Goal: Task Accomplishment & Management: Manage account settings

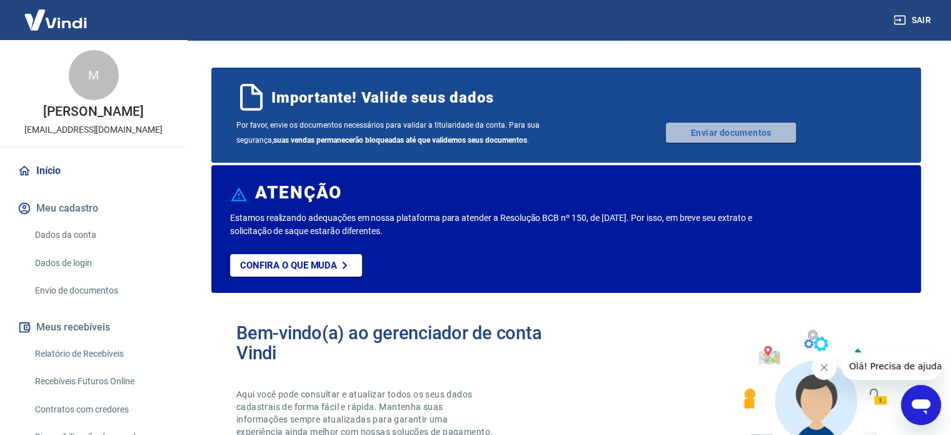
click at [719, 132] on link "Enviar documentos" at bounding box center [731, 133] width 130 height 20
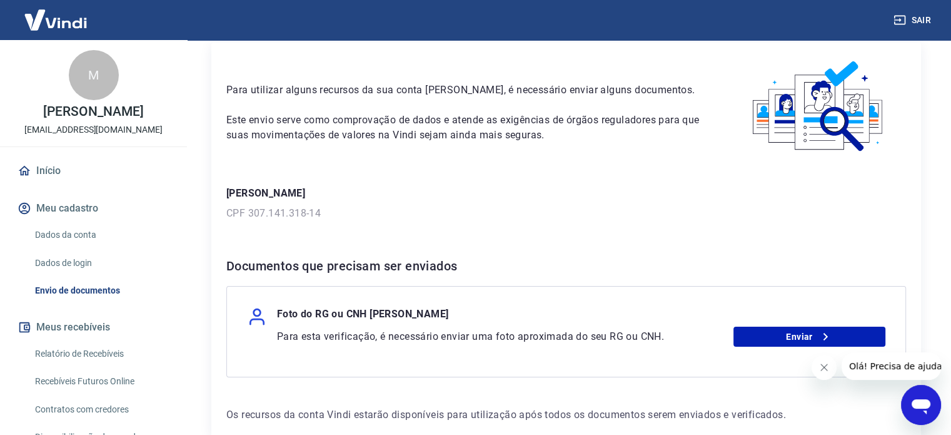
scroll to position [118, 0]
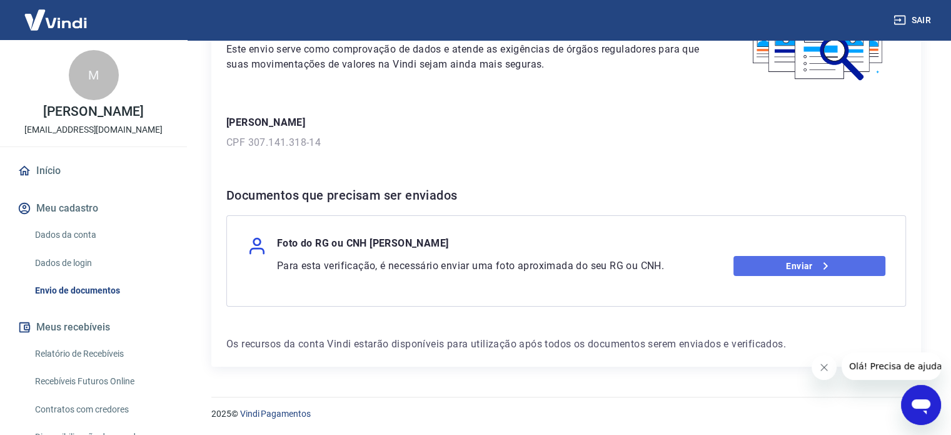
click at [804, 265] on link "Enviar" at bounding box center [810, 266] width 152 height 20
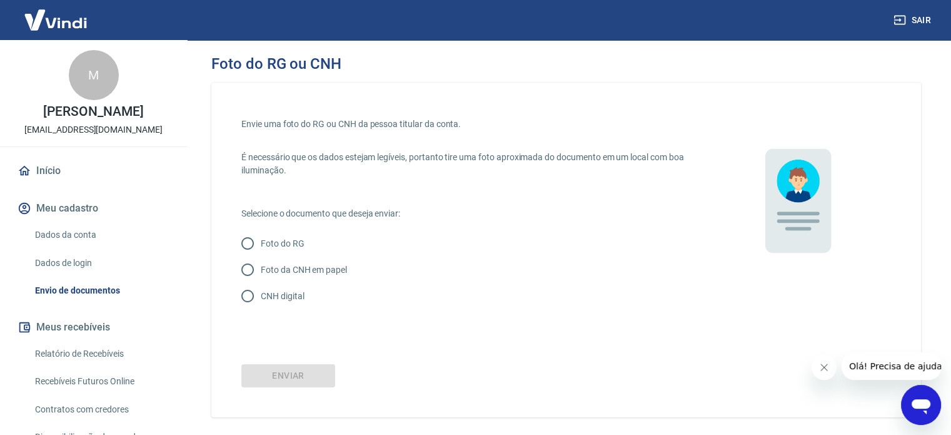
click at [280, 298] on p "CNH digital" at bounding box center [282, 296] width 43 height 13
click at [261, 298] on input "CNH digital" at bounding box center [248, 296] width 26 height 26
radio input "true"
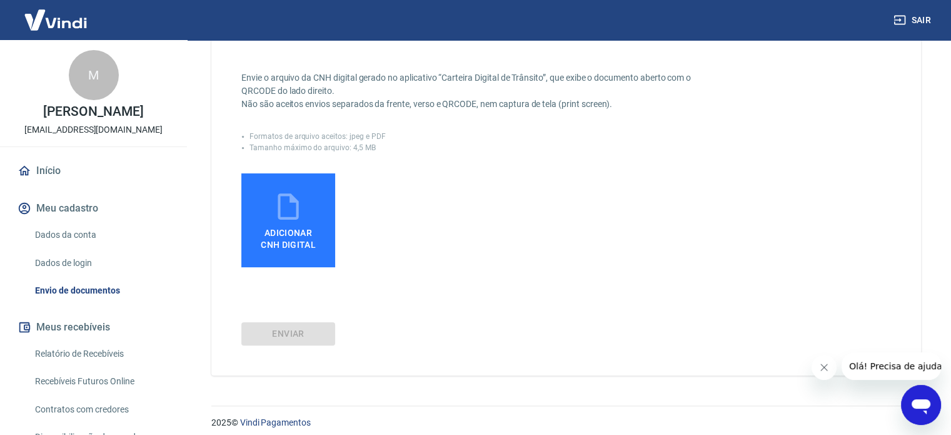
scroll to position [271, 0]
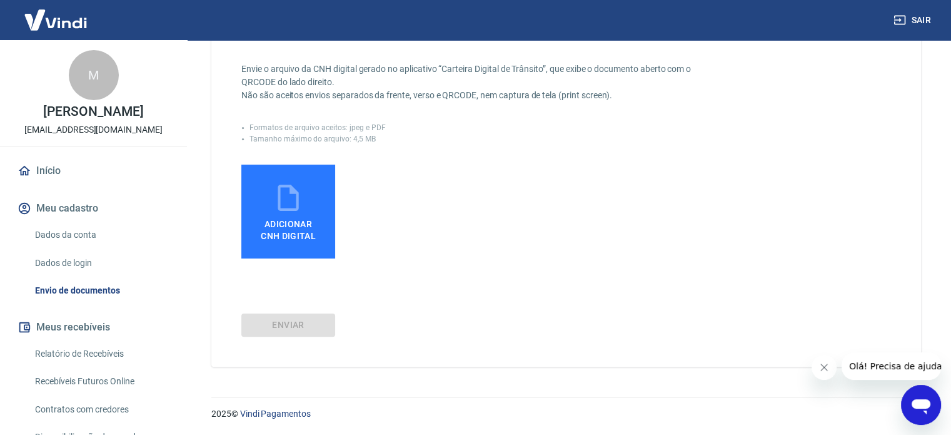
click at [390, 247] on div "Adicionar CNH Digital" at bounding box center [472, 211] width 462 height 94
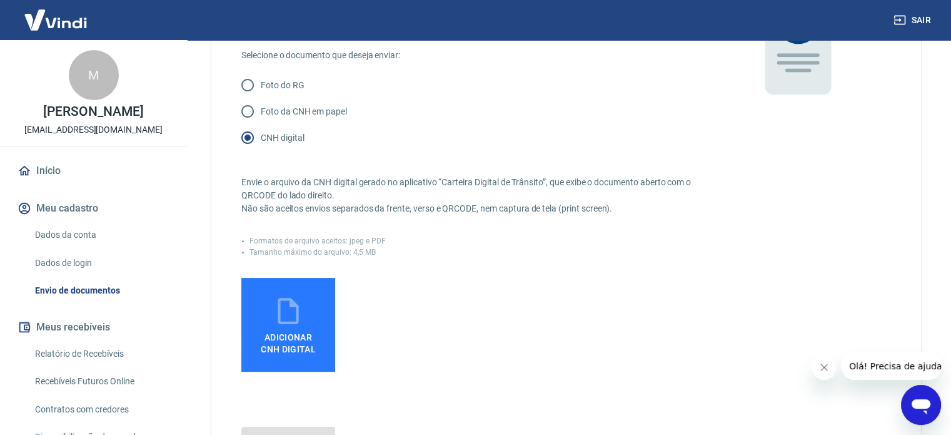
scroll to position [188, 0]
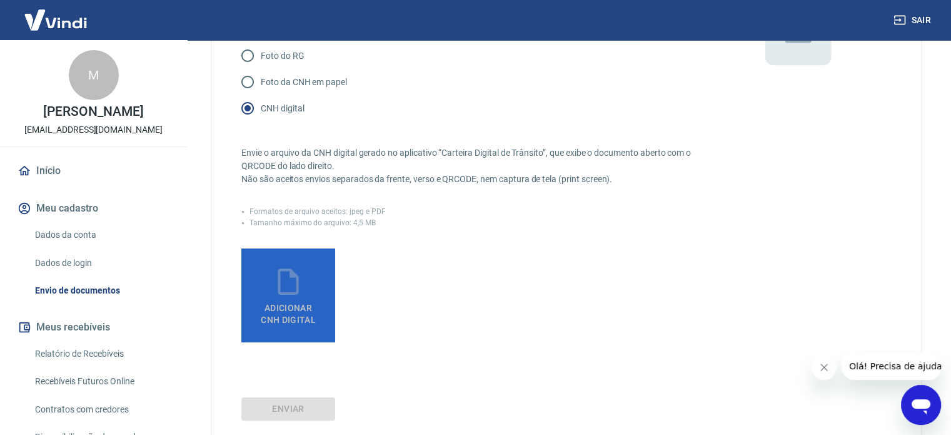
click at [286, 304] on span "Adicionar CNH Digital" at bounding box center [288, 314] width 55 height 23
click at [0, 0] on input "Adicionar CNH Digital" at bounding box center [0, 0] width 0 height 0
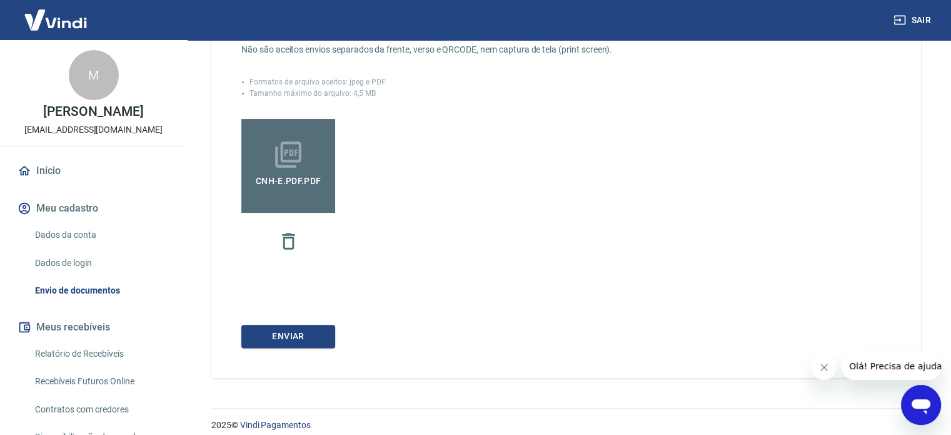
scroll to position [328, 0]
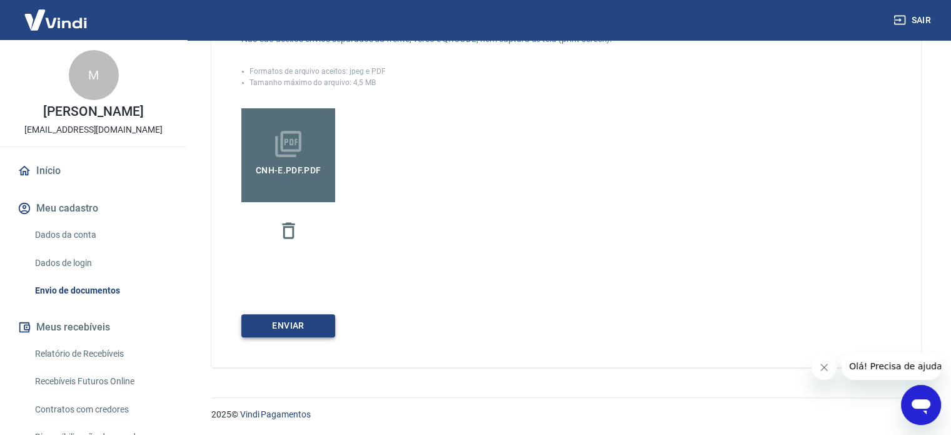
click at [296, 327] on button "Enviar" at bounding box center [288, 325] width 94 height 23
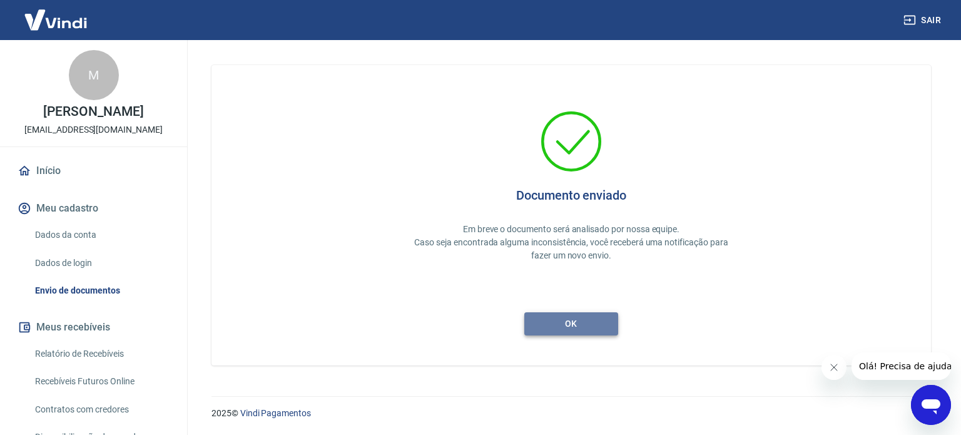
click at [569, 317] on button "ok" at bounding box center [571, 323] width 94 height 23
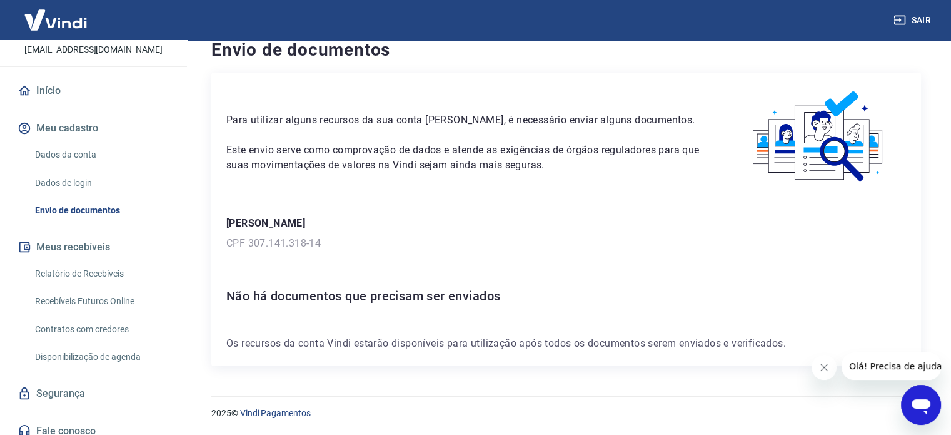
scroll to position [89, 0]
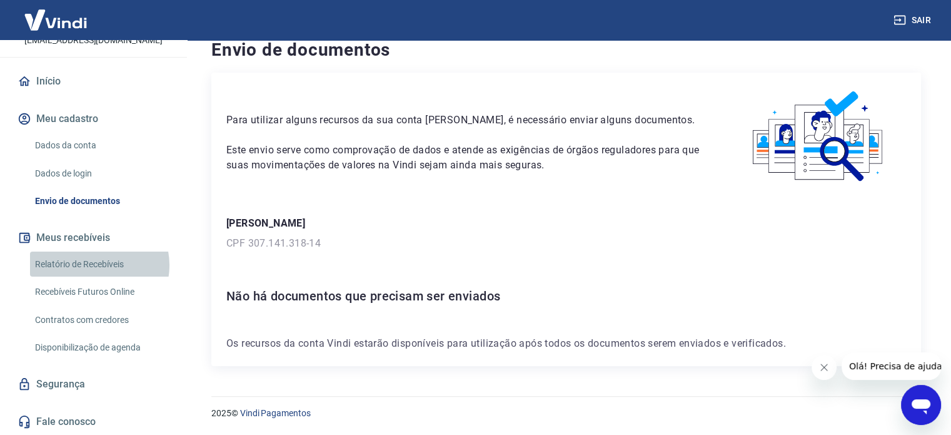
click at [99, 265] on link "Relatório de Recebíveis" at bounding box center [101, 264] width 142 height 26
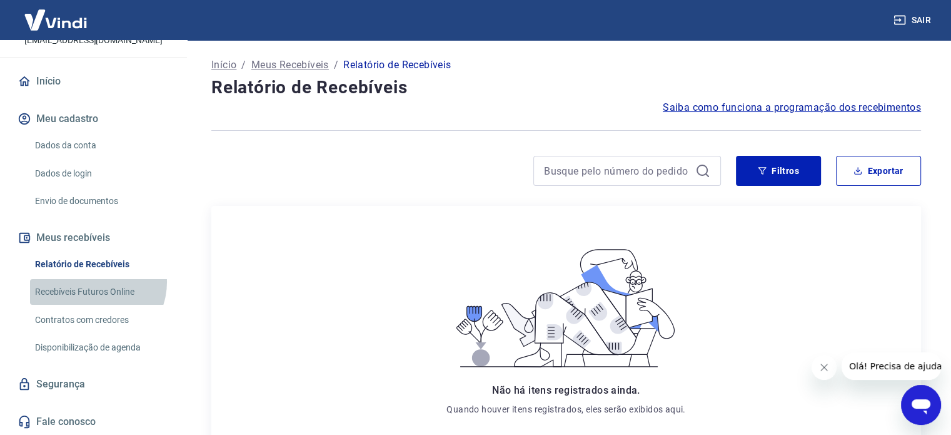
click at [94, 282] on link "Recebíveis Futuros Online" at bounding box center [101, 292] width 142 height 26
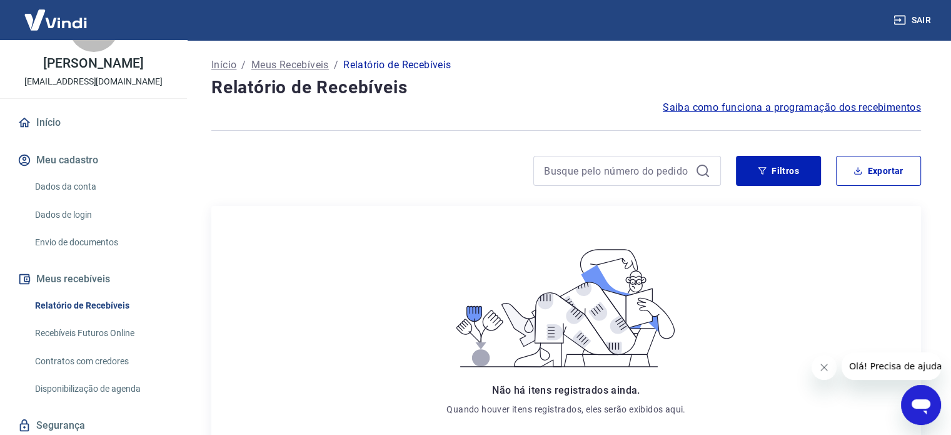
scroll to position [27, 0]
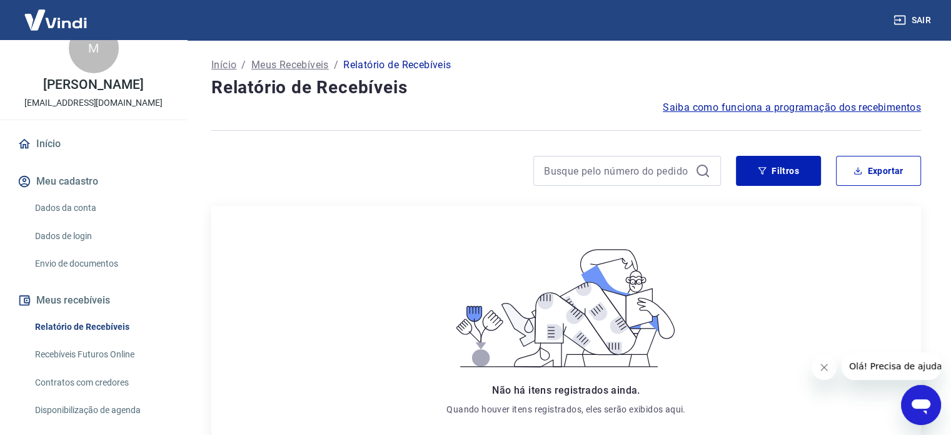
click at [74, 182] on button "Meu cadastro" at bounding box center [93, 182] width 157 height 28
click at [75, 205] on link "Dados da conta" at bounding box center [101, 208] width 142 height 26
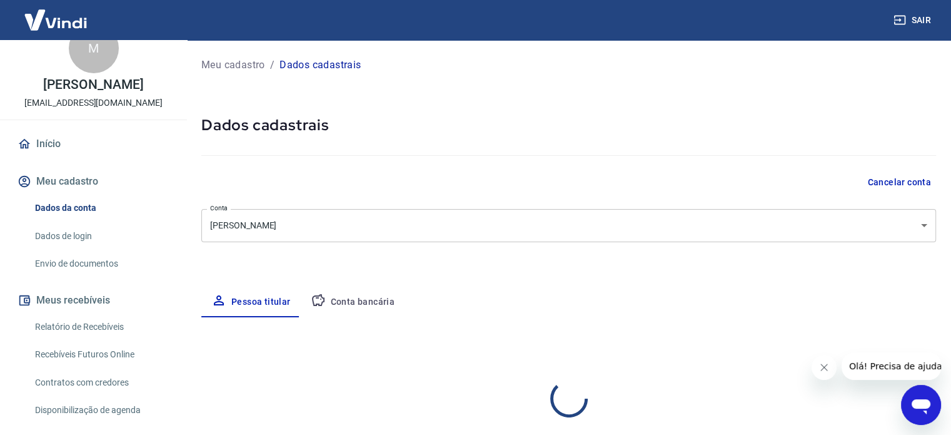
select select "SP"
select select "business"
click at [338, 297] on button "Conta bancária" at bounding box center [353, 302] width 104 height 30
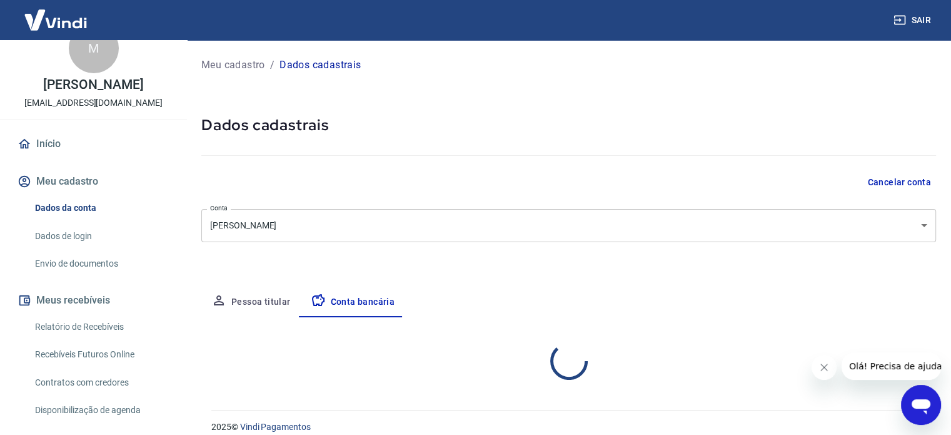
select select "1"
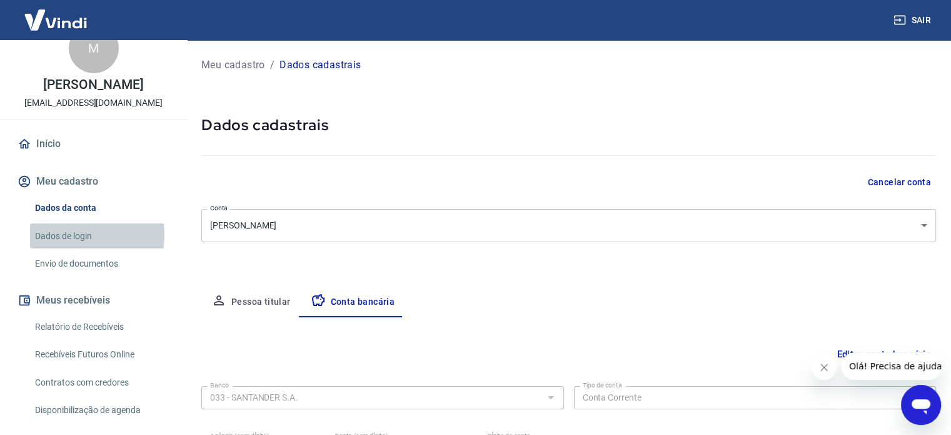
click at [71, 234] on link "Dados de login" at bounding box center [101, 236] width 142 height 26
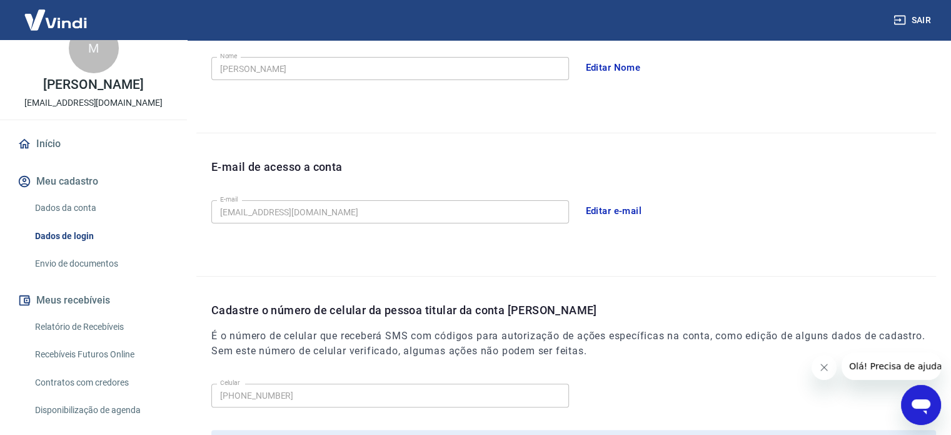
scroll to position [240, 0]
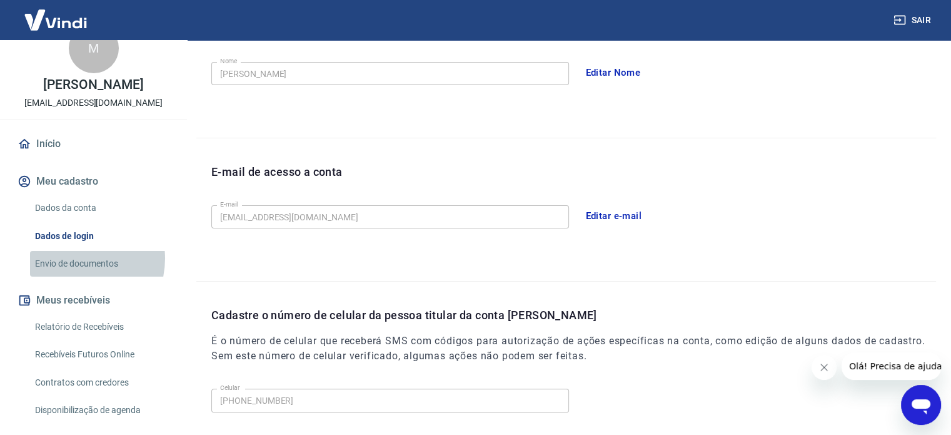
click at [75, 258] on link "Envio de documentos" at bounding box center [101, 264] width 142 height 26
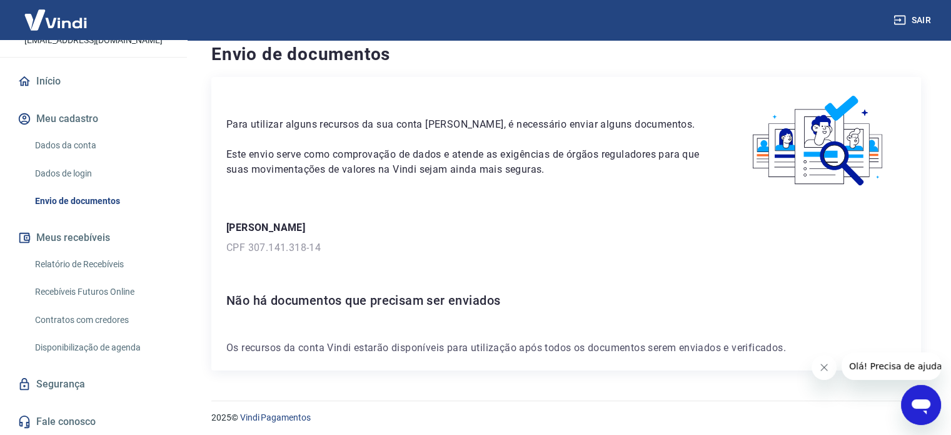
scroll to position [18, 0]
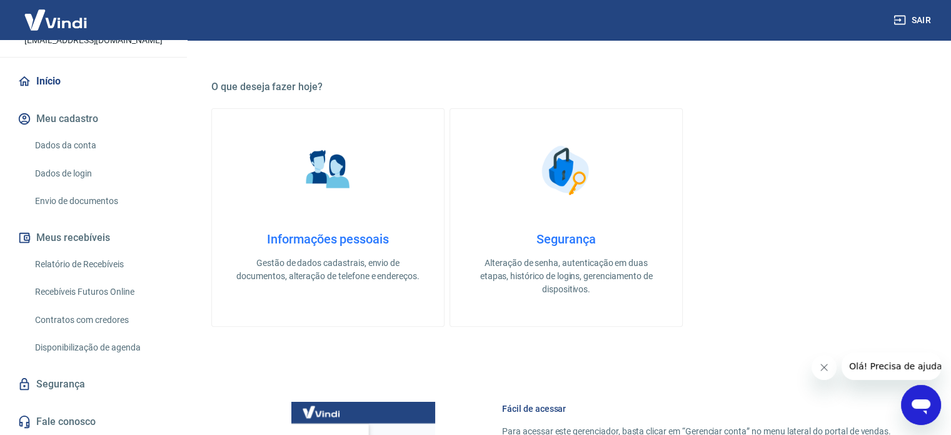
scroll to position [375, 0]
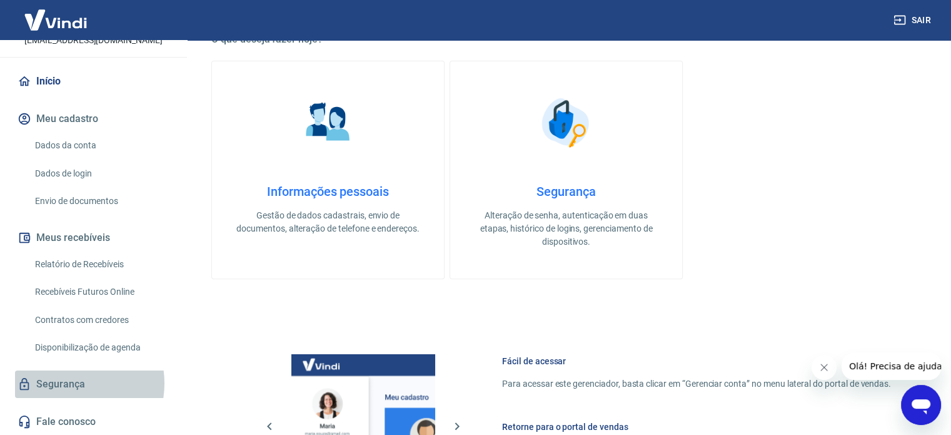
click at [65, 383] on link "Segurança" at bounding box center [93, 384] width 157 height 28
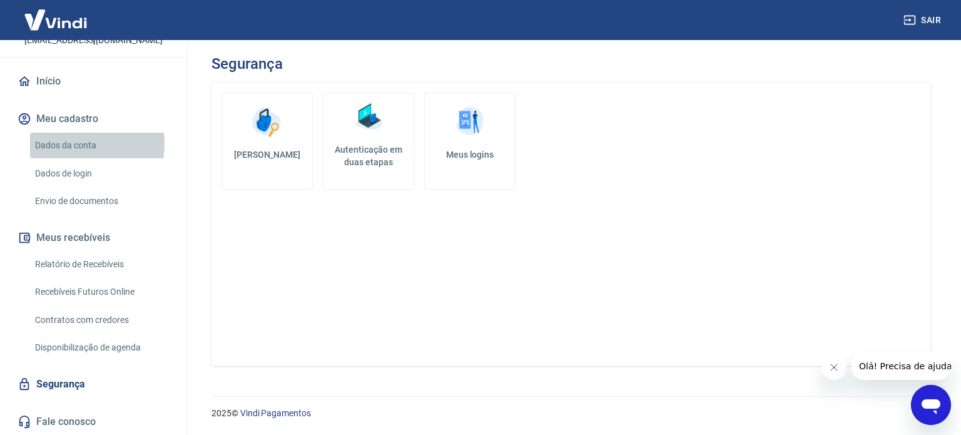
click at [67, 143] on link "Dados da conta" at bounding box center [101, 146] width 142 height 26
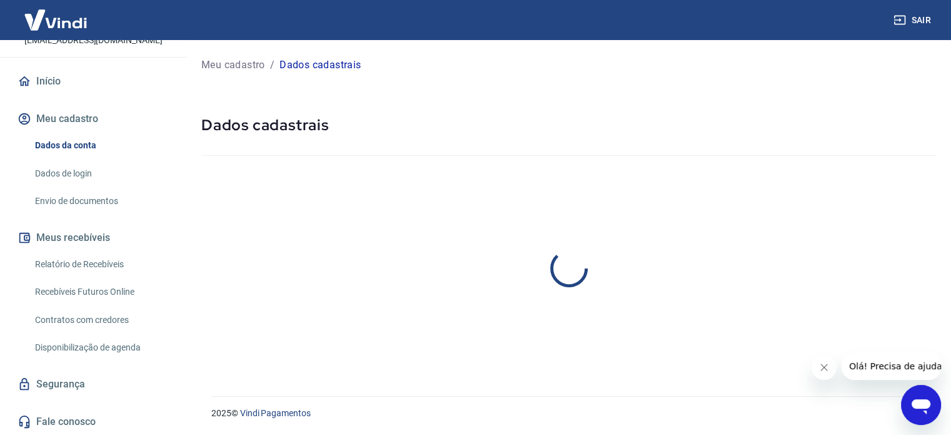
select select "SP"
select select "business"
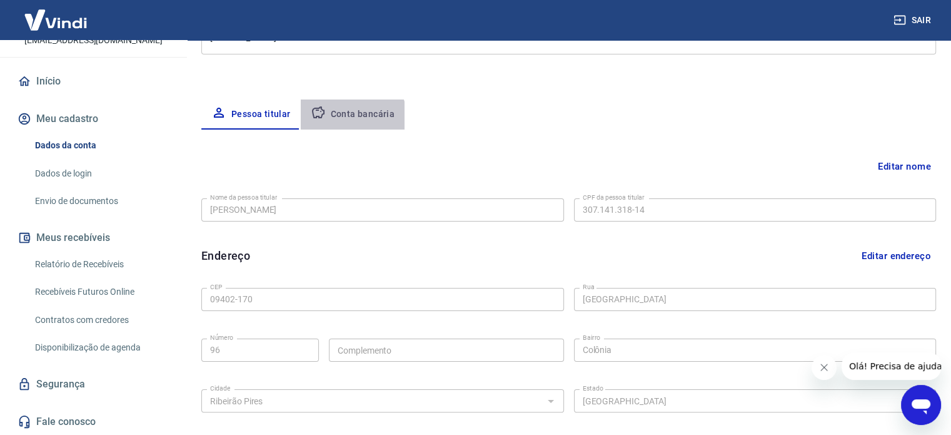
click at [344, 121] on button "Conta bancária" at bounding box center [353, 114] width 104 height 30
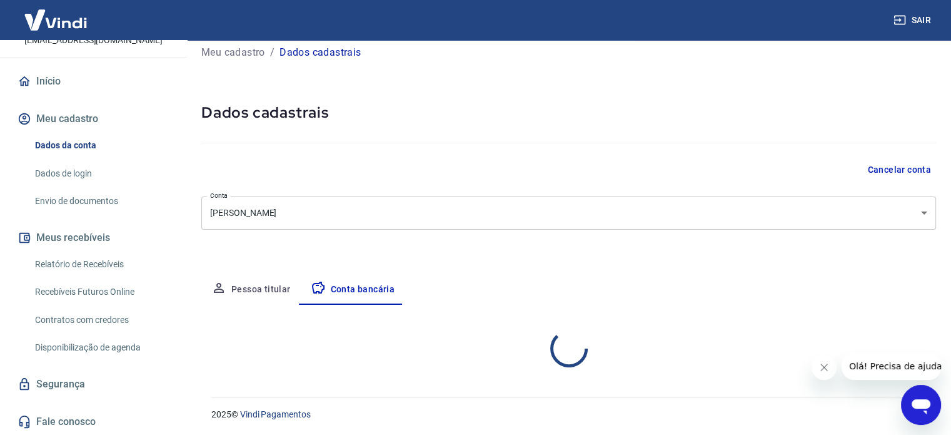
scroll to position [134, 0]
select select "1"
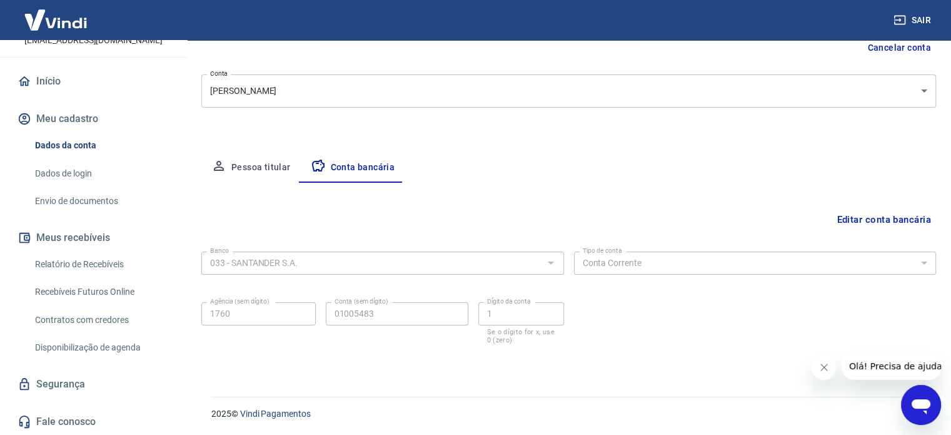
click at [693, 246] on div "Banco 033 - SANTANDER S.A. Banco Tipo de conta Conta Corrente Conta Poupança Ti…" at bounding box center [568, 296] width 735 height 100
click at [879, 216] on button "Editar conta bancária" at bounding box center [884, 220] width 104 height 24
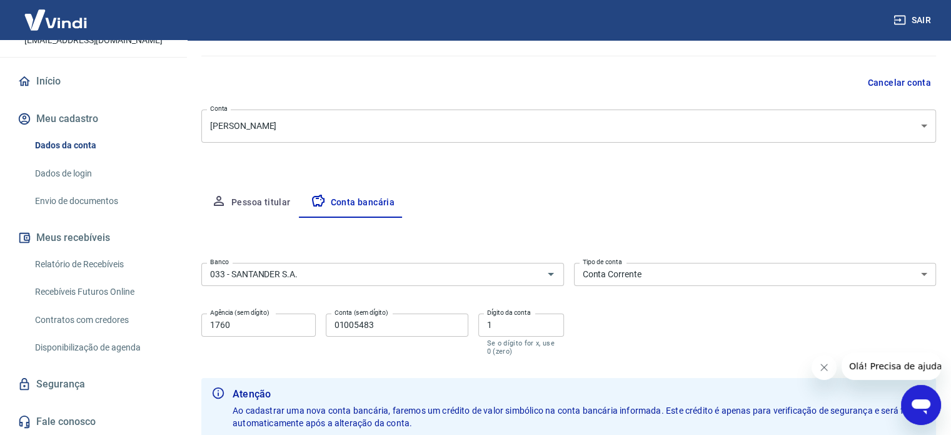
scroll to position [162, 0]
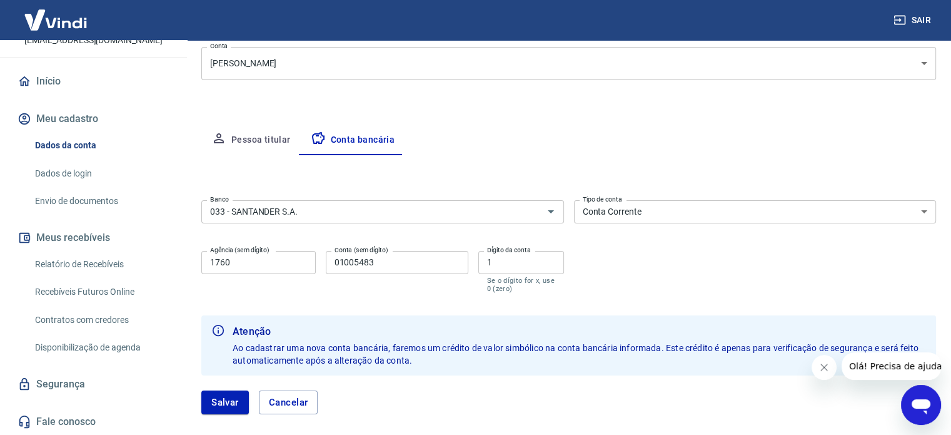
click at [240, 136] on button "Pessoa titular" at bounding box center [250, 140] width 99 height 30
select select "SP"
select select "business"
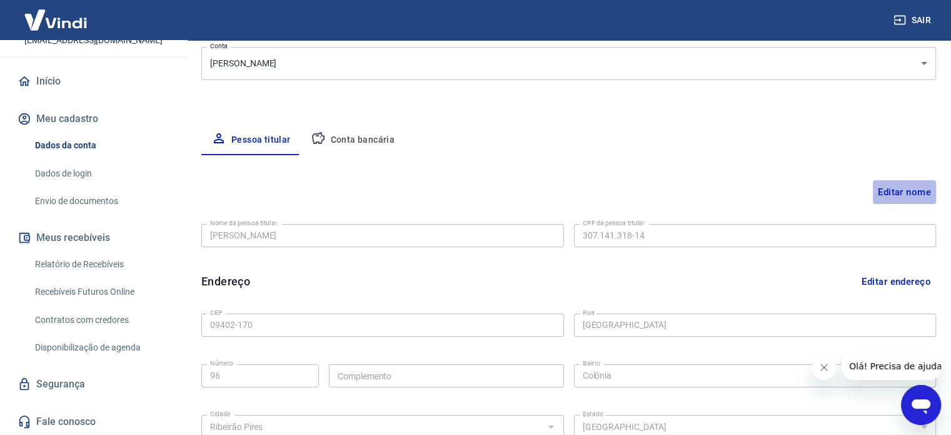
click at [921, 195] on button "Editar nome" at bounding box center [904, 192] width 63 height 24
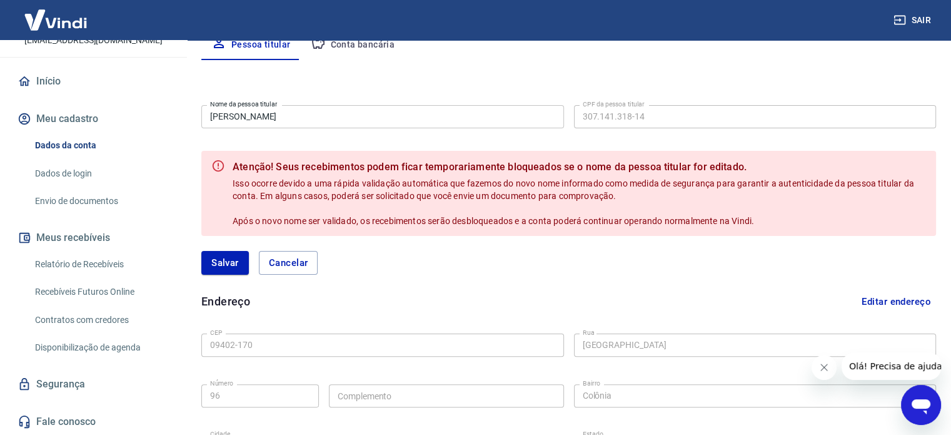
scroll to position [168, 0]
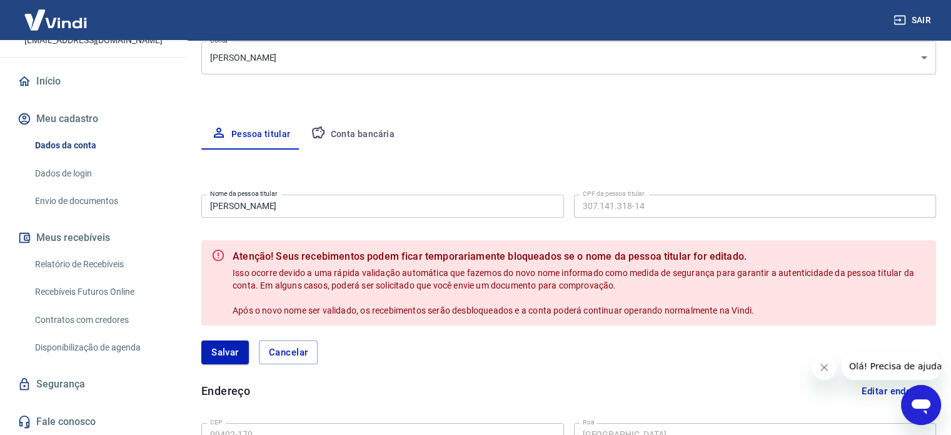
click at [325, 215] on input "[PERSON_NAME]" at bounding box center [382, 206] width 363 height 23
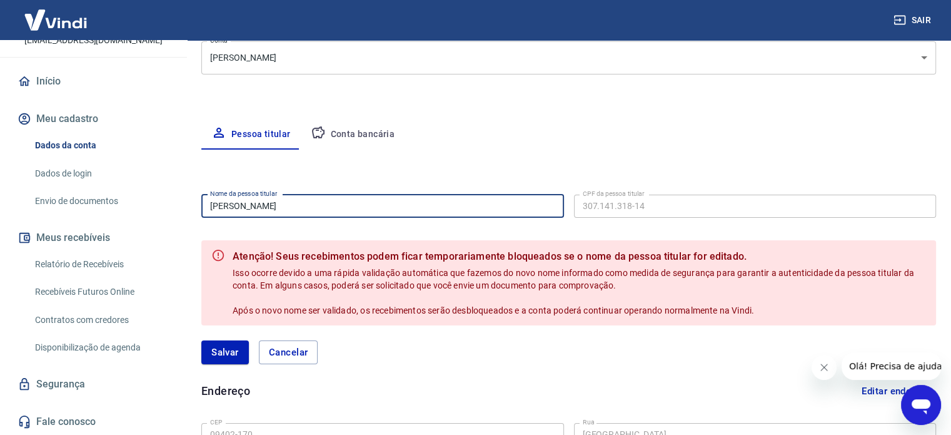
drag, startPoint x: 290, startPoint y: 201, endPoint x: 241, endPoint y: 206, distance: 49.0
click at [241, 206] on input "[PERSON_NAME]" at bounding box center [382, 206] width 363 height 23
type input "[PERSON_NAME] [PERSON_NAME]"
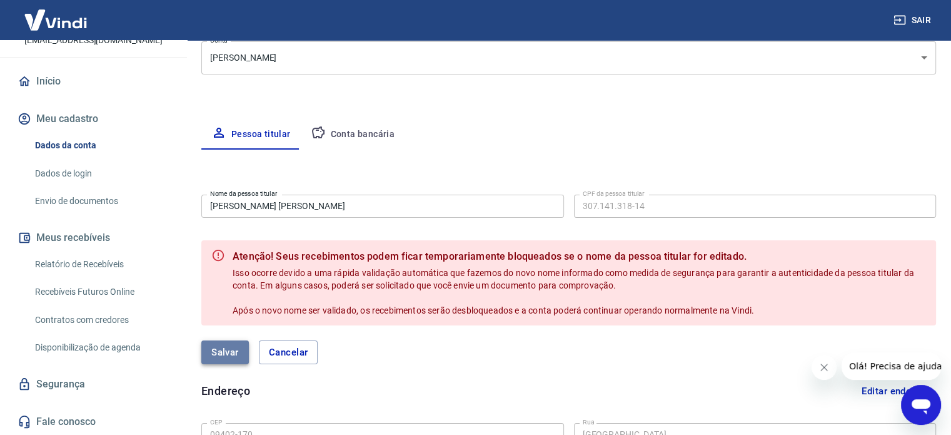
click at [236, 352] on button "Salvar" at bounding box center [225, 352] width 48 height 24
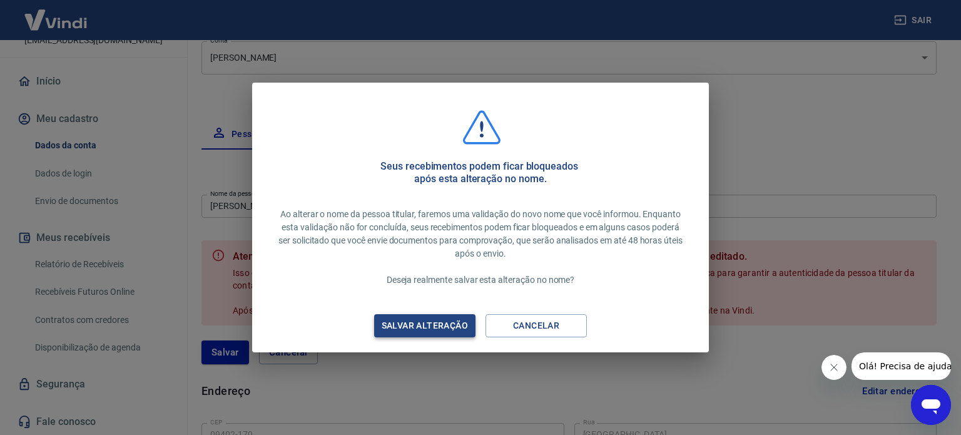
click at [438, 327] on div "Salvar alteração" at bounding box center [425, 326] width 116 height 16
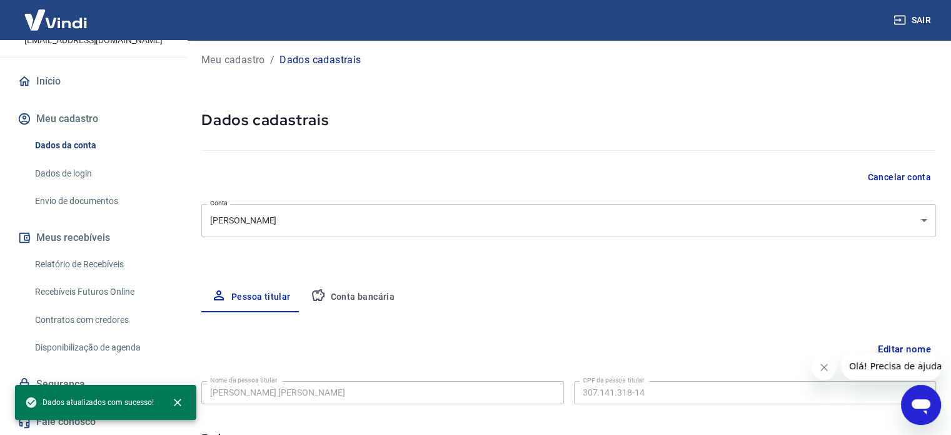
scroll to position [0, 0]
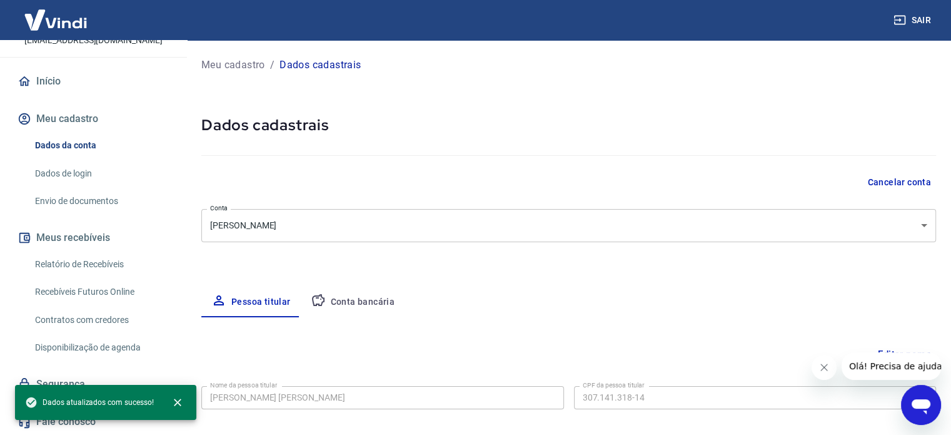
click at [61, 200] on link "Envio de documentos" at bounding box center [101, 201] width 142 height 26
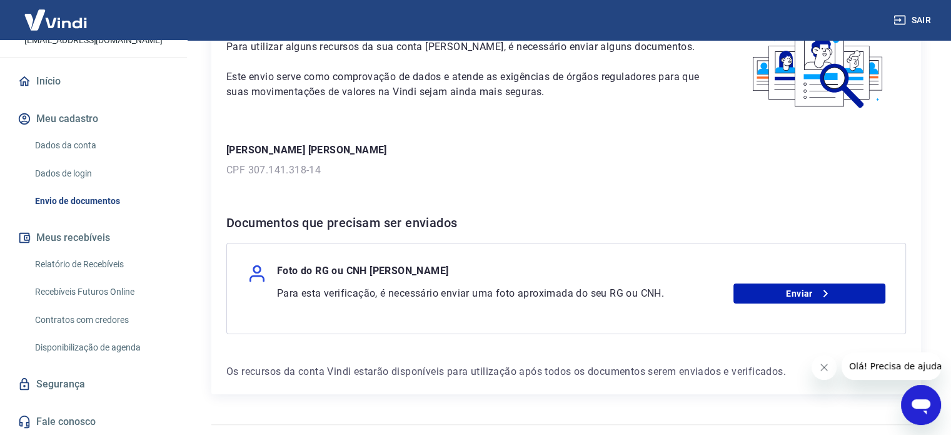
scroll to position [118, 0]
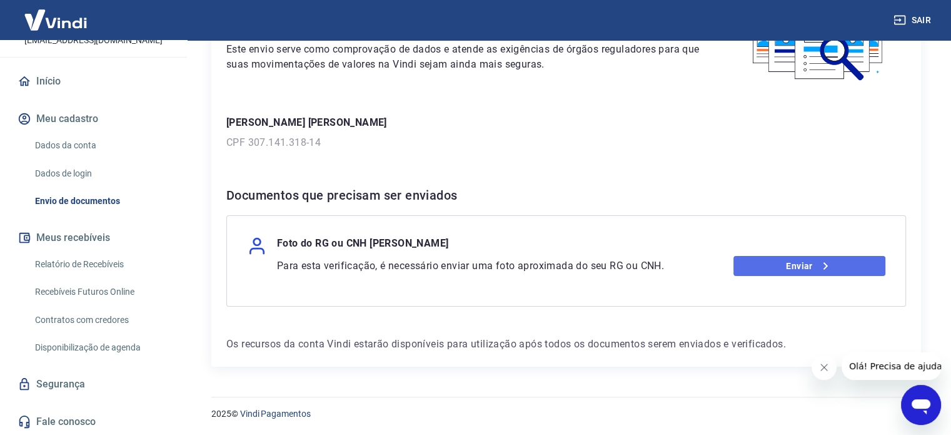
click at [794, 263] on link "Enviar" at bounding box center [810, 266] width 152 height 20
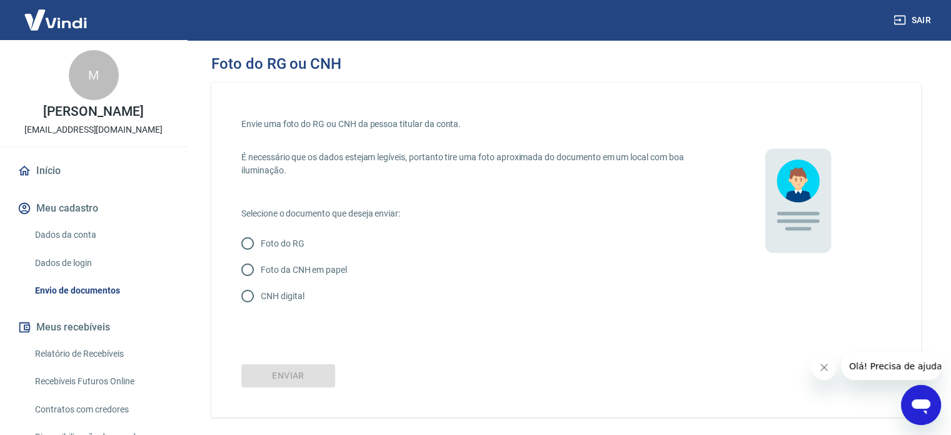
click at [263, 294] on p "CNH digital" at bounding box center [282, 296] width 43 height 13
click at [261, 294] on input "CNH digital" at bounding box center [248, 296] width 26 height 26
radio input "true"
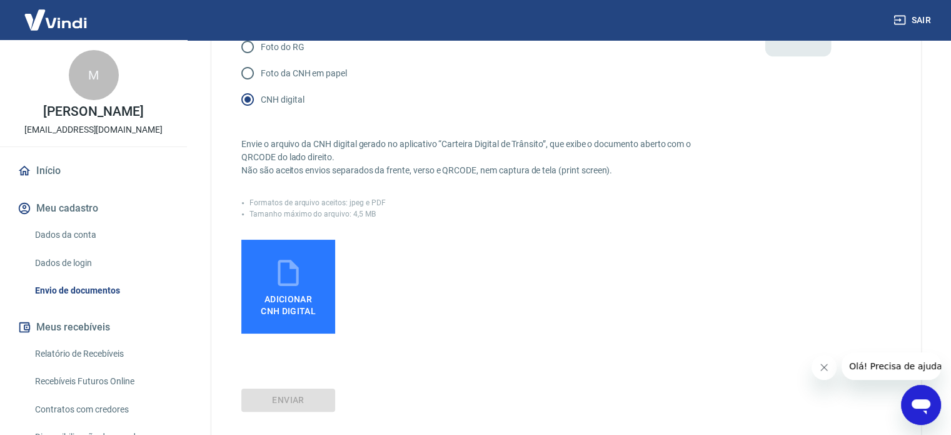
scroll to position [250, 0]
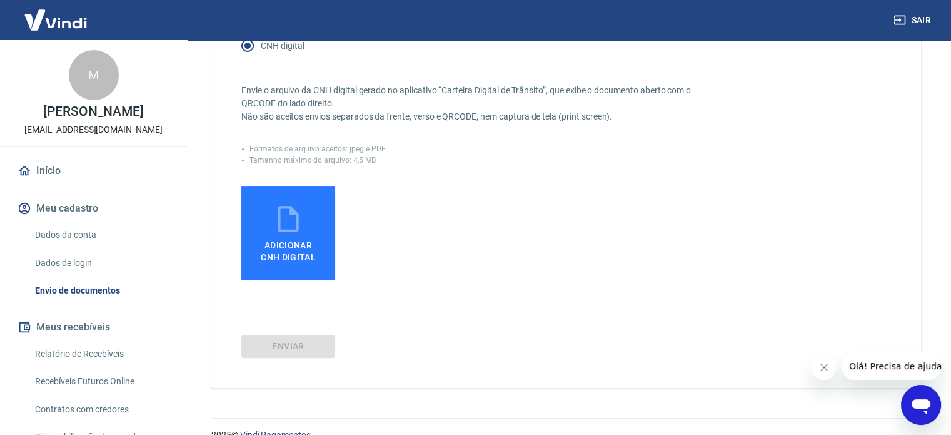
click at [310, 253] on span "Adicionar CNH Digital" at bounding box center [288, 251] width 55 height 23
click at [0, 0] on input "Adicionar CNH Digital" at bounding box center [0, 0] width 0 height 0
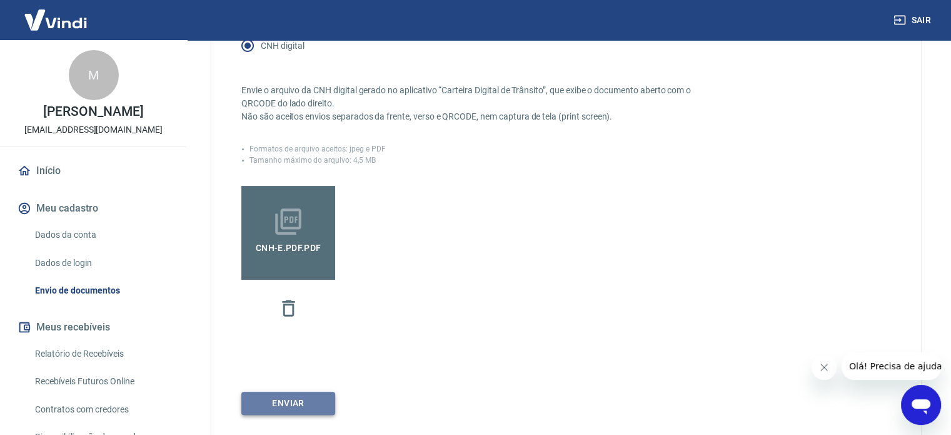
click at [293, 405] on button "Enviar" at bounding box center [288, 403] width 94 height 23
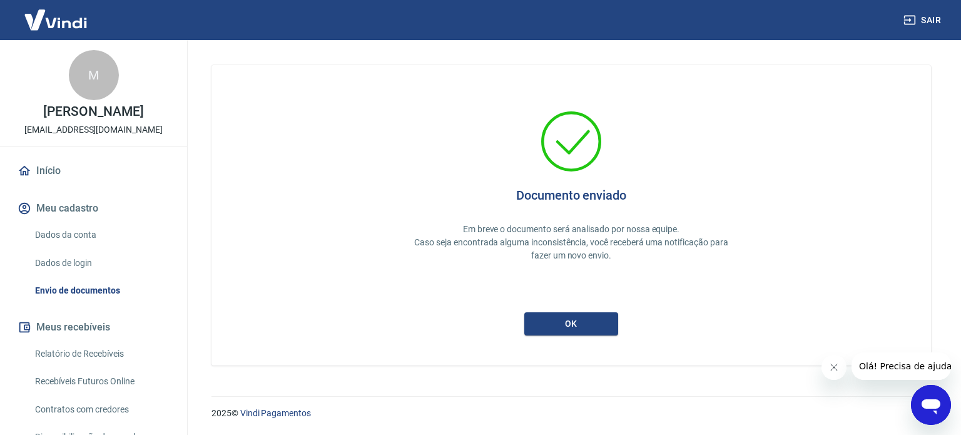
click at [573, 310] on div "Documento enviado Em breve o documento será analisado por nossa equipe. Caso se…" at bounding box center [570, 215] width 659 height 240
click at [585, 327] on button "ok" at bounding box center [571, 323] width 94 height 23
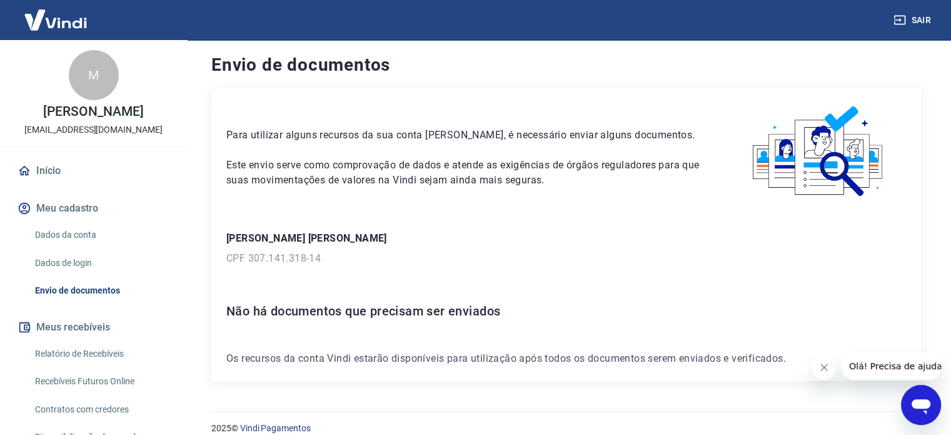
scroll to position [18, 0]
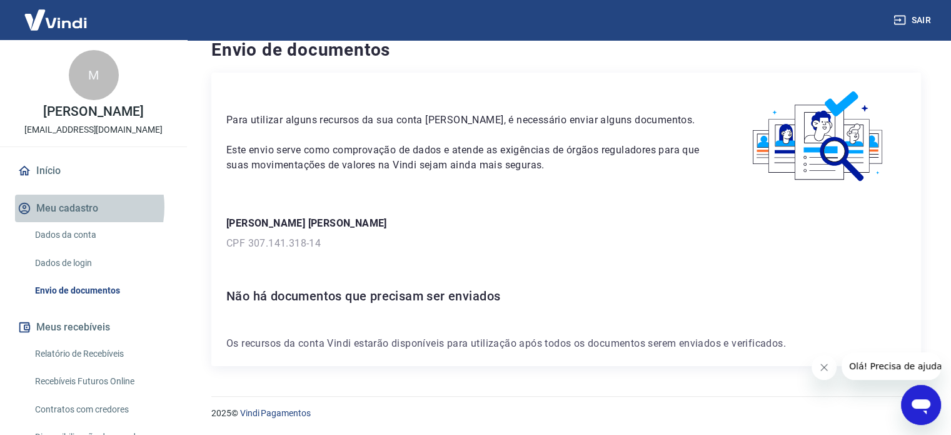
click at [70, 207] on button "Meu cadastro" at bounding box center [93, 209] width 157 height 28
